Goal: Navigation & Orientation: Understand site structure

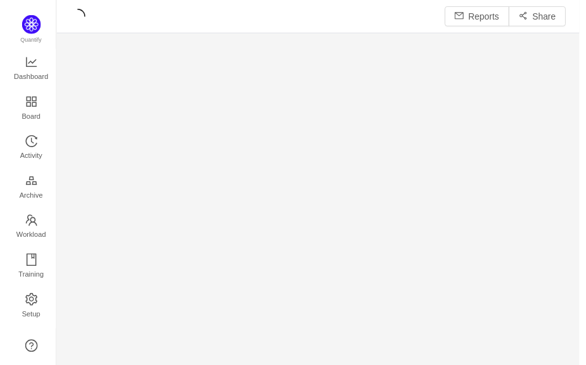
scroll to position [15, 15]
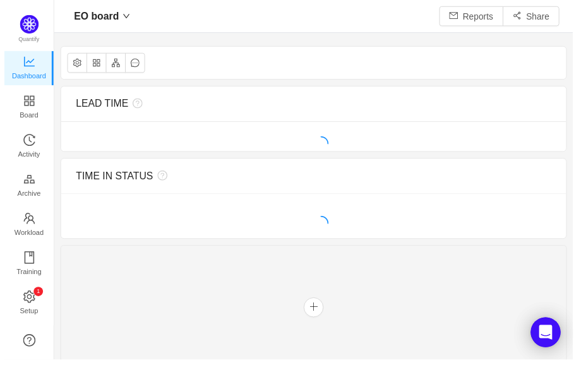
scroll to position [346, 506]
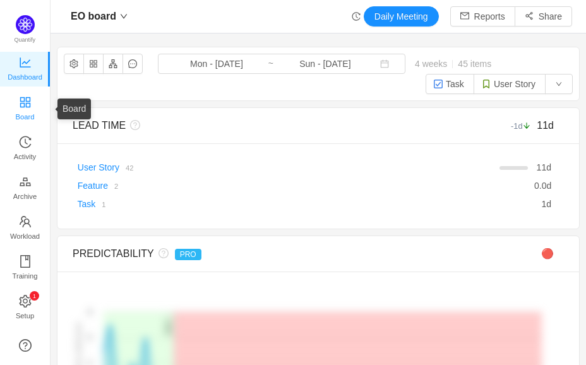
click at [23, 107] on span "Board" at bounding box center [25, 116] width 19 height 25
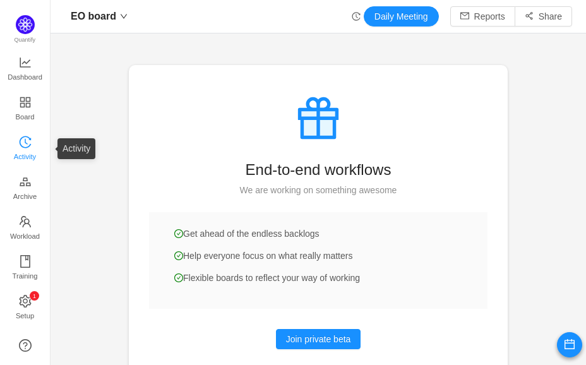
click at [30, 142] on icon "icon: history" at bounding box center [25, 142] width 13 height 13
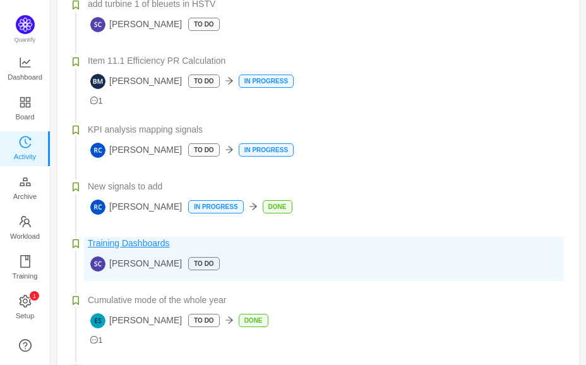
scroll to position [505, 0]
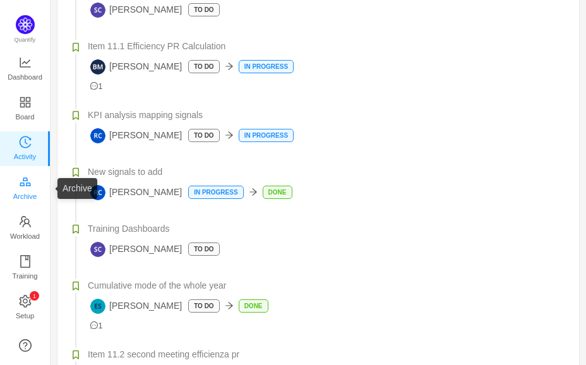
click at [32, 188] on span "Archive" at bounding box center [24, 196] width 23 height 25
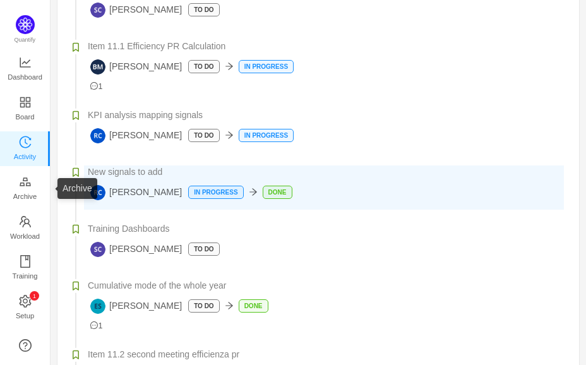
scroll to position [39, 0]
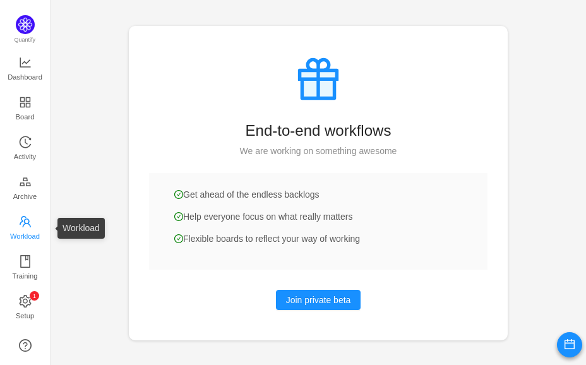
click at [28, 222] on icon "icon: team" at bounding box center [25, 221] width 11 height 11
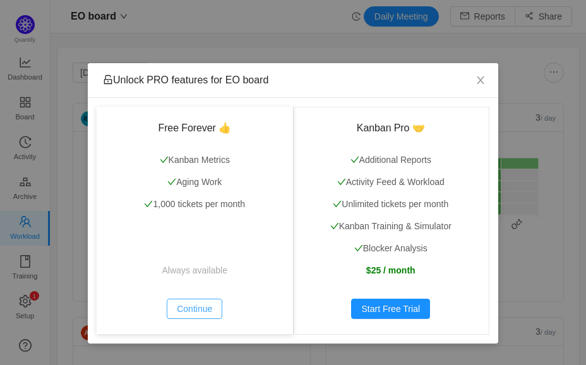
click at [201, 306] on button "Continue" at bounding box center [195, 309] width 56 height 20
click at [194, 313] on button "Continue" at bounding box center [195, 309] width 56 height 20
click at [191, 314] on button "Continue" at bounding box center [195, 309] width 56 height 20
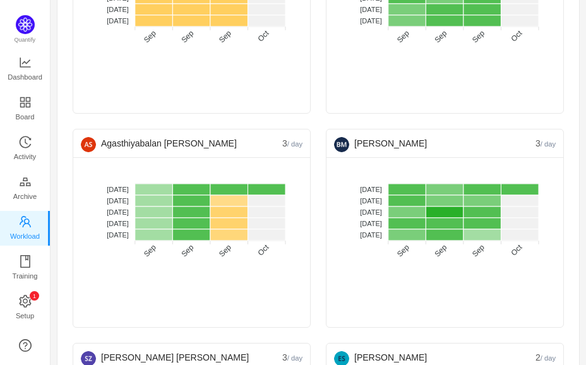
scroll to position [189, 0]
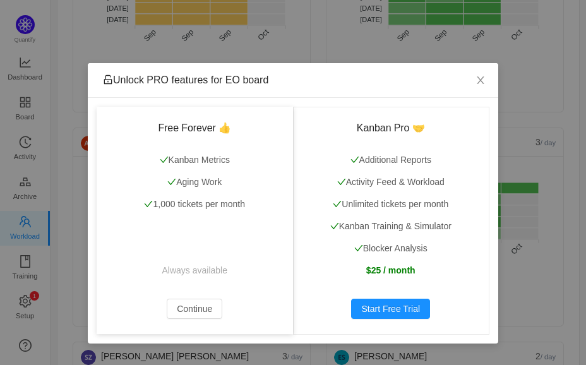
click at [205, 271] on p "Always available" at bounding box center [195, 270] width 166 height 13
click at [196, 314] on button "Continue" at bounding box center [195, 309] width 56 height 20
click at [480, 87] on span "Close" at bounding box center [480, 80] width 35 height 35
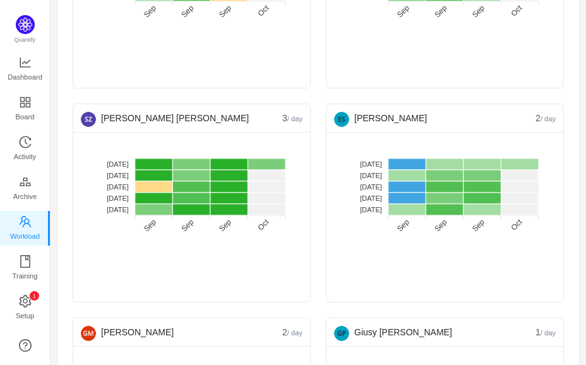
scroll to position [442, 0]
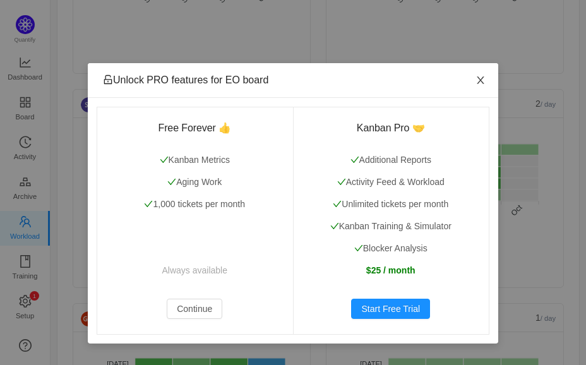
click at [479, 85] on icon "icon: close" at bounding box center [480, 80] width 10 height 10
click at [485, 83] on icon "icon: close" at bounding box center [480, 80] width 10 height 10
click at [480, 78] on icon "icon: close" at bounding box center [480, 80] width 10 height 10
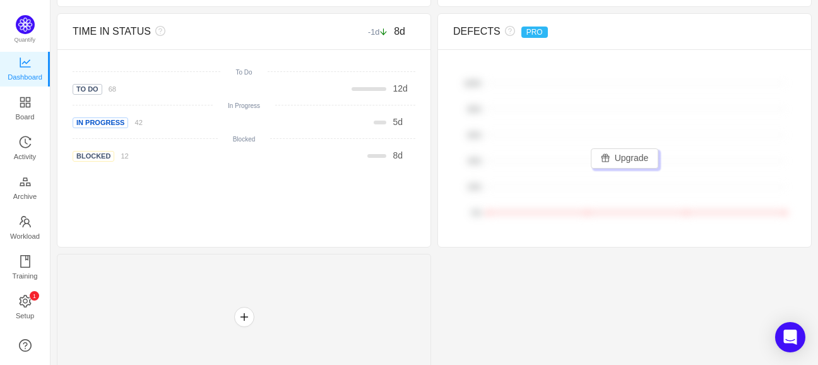
scroll to position [605, 0]
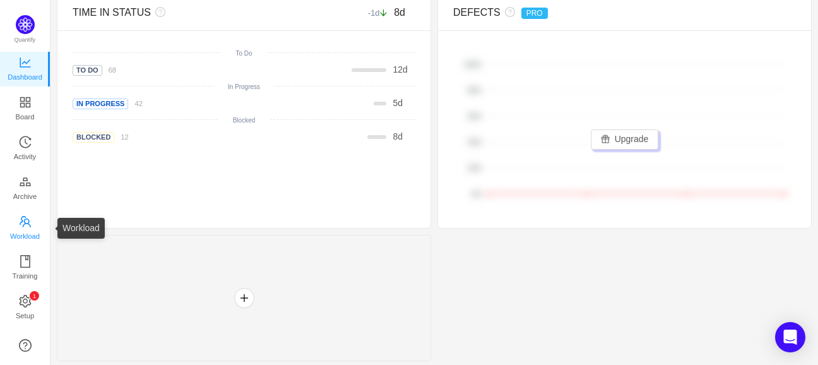
click at [23, 226] on span "Workload" at bounding box center [25, 235] width 30 height 25
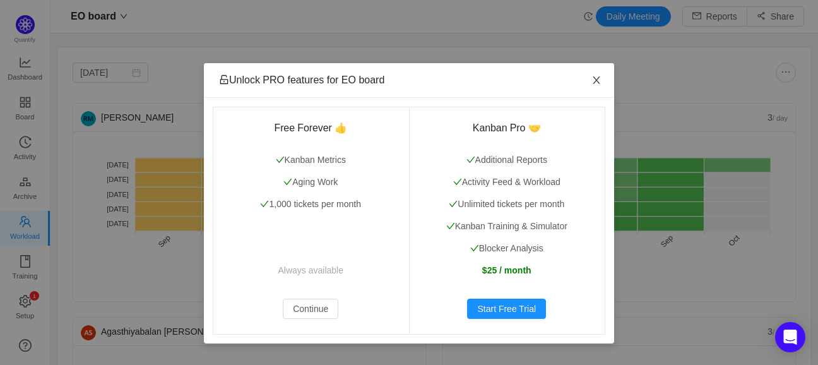
click at [594, 77] on icon "icon: close" at bounding box center [596, 80] width 10 height 10
click at [598, 84] on icon "icon: close" at bounding box center [596, 80] width 10 height 10
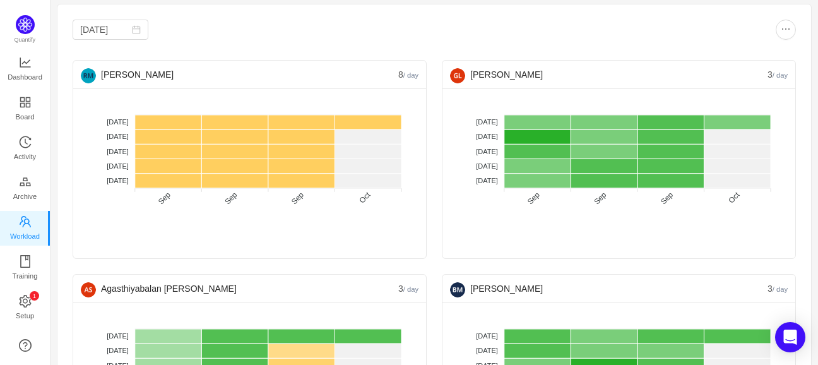
scroll to position [126, 0]
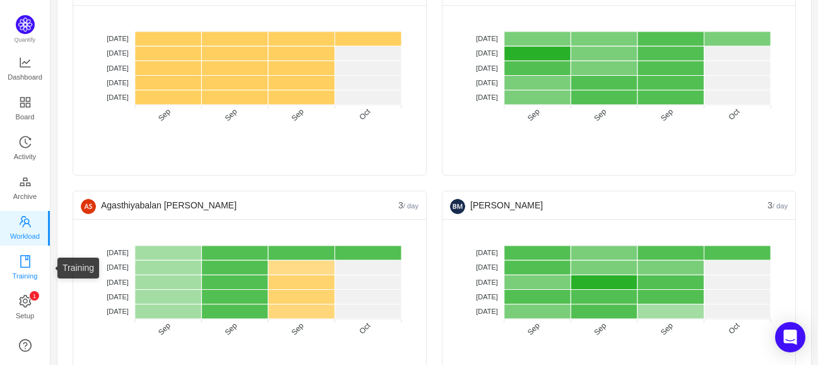
click at [25, 271] on body "EO board Daily Meeting Reports Share [DATE] [PERSON_NAME] 2 / day No data No WI…" at bounding box center [409, 182] width 818 height 365
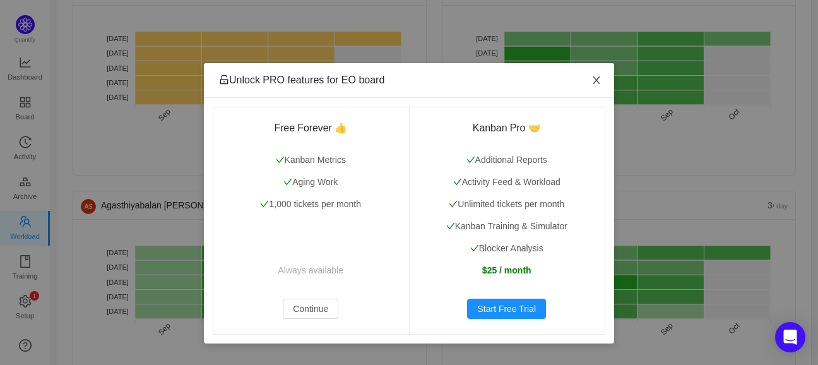
click at [595, 83] on icon "icon: close" at bounding box center [596, 80] width 7 height 8
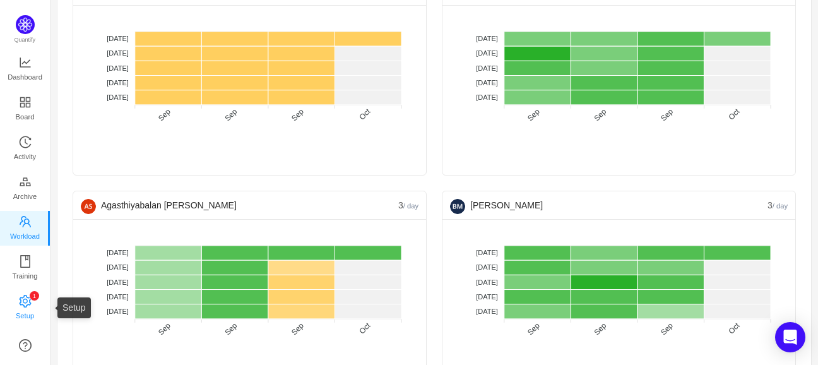
click at [30, 306] on span "Setup" at bounding box center [25, 315] width 18 height 25
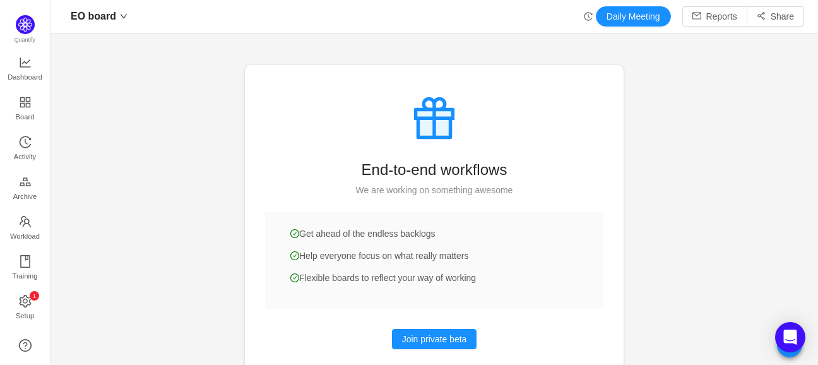
scroll to position [39, 0]
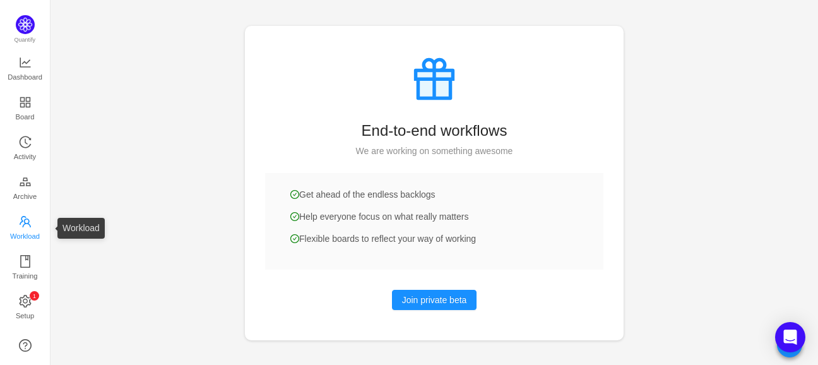
click at [28, 233] on span "Workload" at bounding box center [25, 235] width 30 height 25
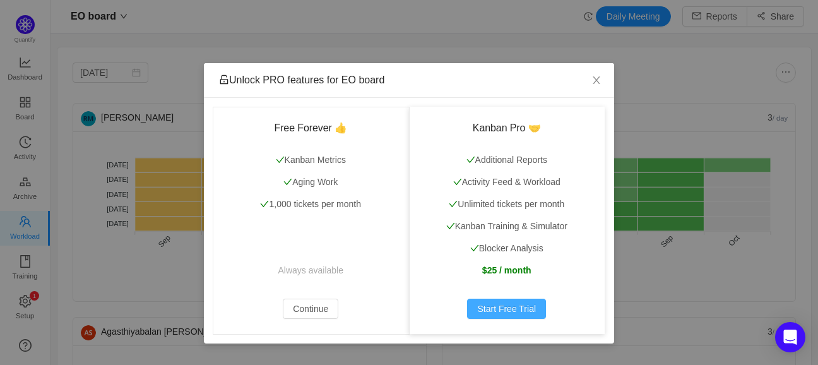
click at [526, 308] on button "Start Free Trial" at bounding box center [506, 309] width 79 height 20
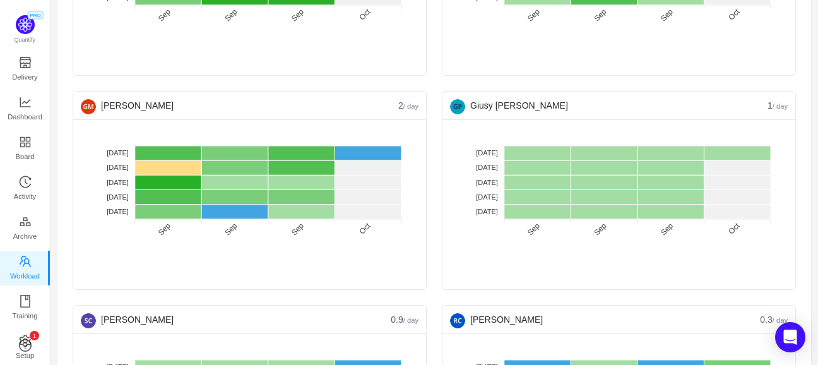
scroll to position [694, 0]
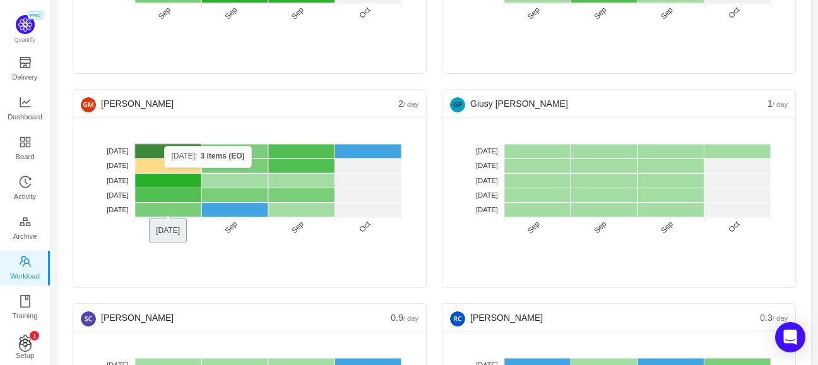
click at [164, 144] on rect at bounding box center [168, 151] width 67 height 15
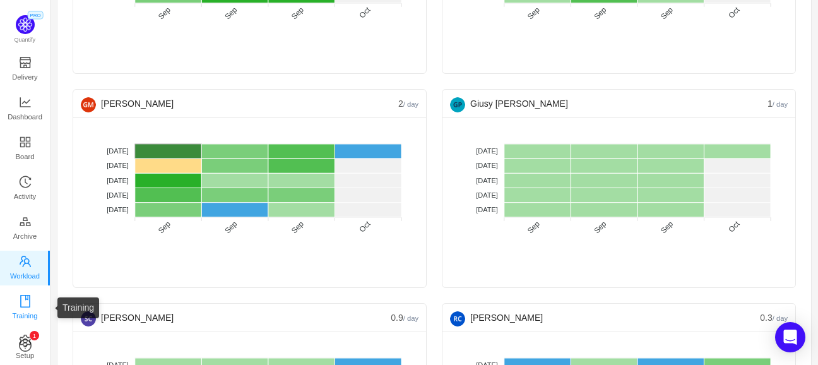
click at [30, 295] on icon "icon: book" at bounding box center [25, 301] width 13 height 13
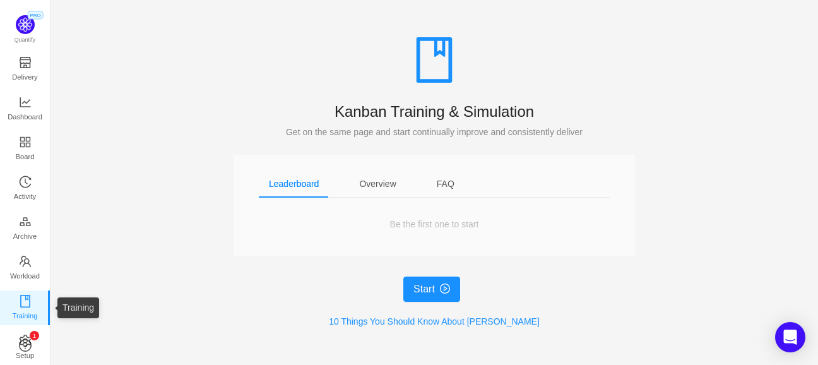
scroll to position [77, 0]
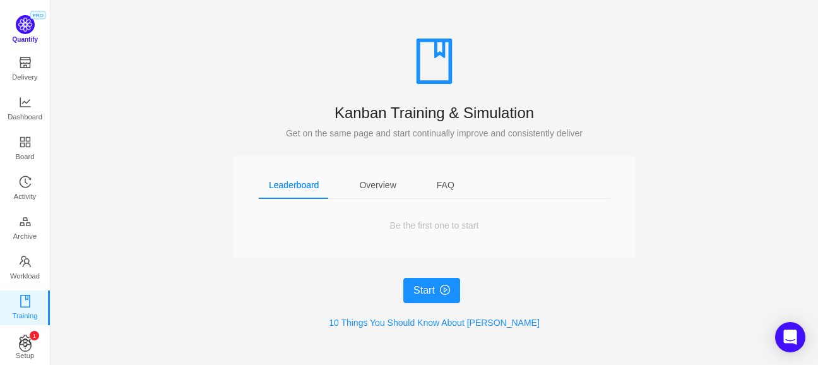
click at [25, 25] on img at bounding box center [25, 24] width 19 height 19
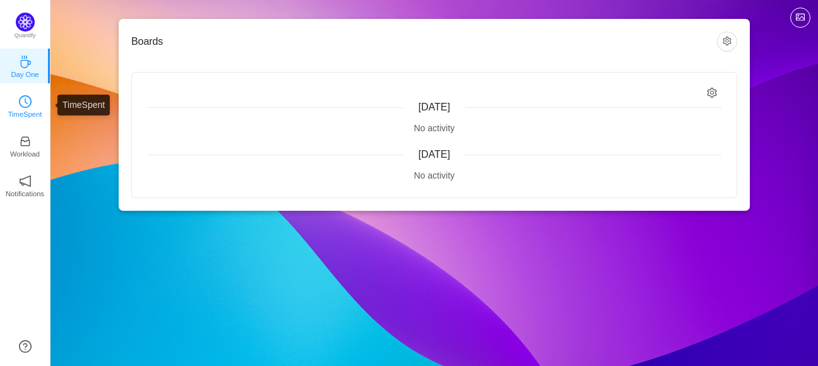
click at [25, 104] on icon "icon: clock-circle" at bounding box center [25, 101] width 13 height 13
